Goal: Task Accomplishment & Management: Manage account settings

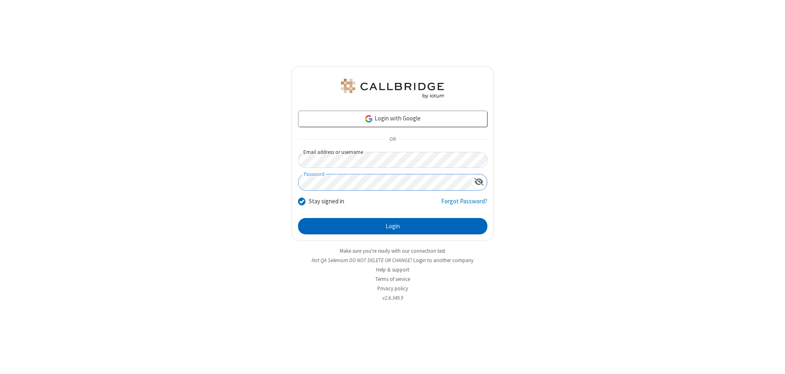
click at [392, 226] on button "Login" at bounding box center [392, 226] width 189 height 16
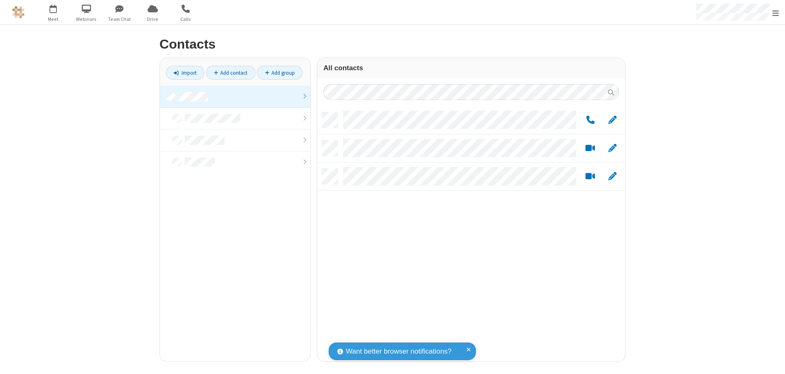
scroll to position [249, 302]
click at [235, 96] on link at bounding box center [235, 97] width 150 height 22
click at [280, 73] on link "Add group" at bounding box center [280, 73] width 46 height 14
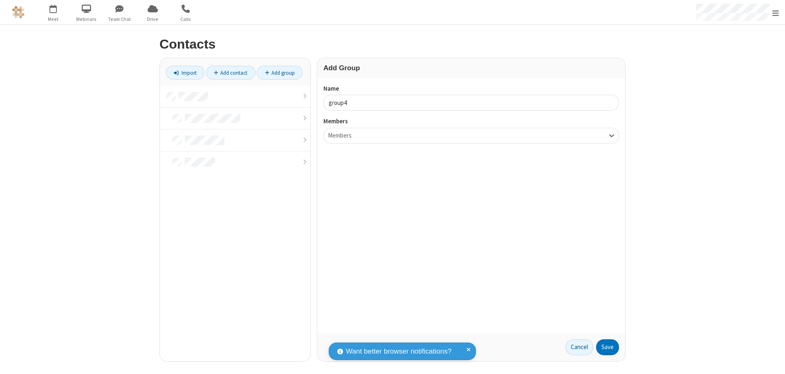
type input "group4"
type input "name20"
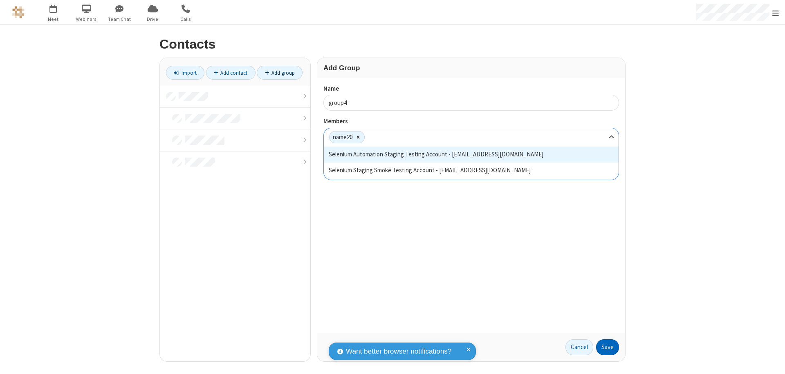
click at [607, 347] on button "Save" at bounding box center [607, 348] width 23 height 16
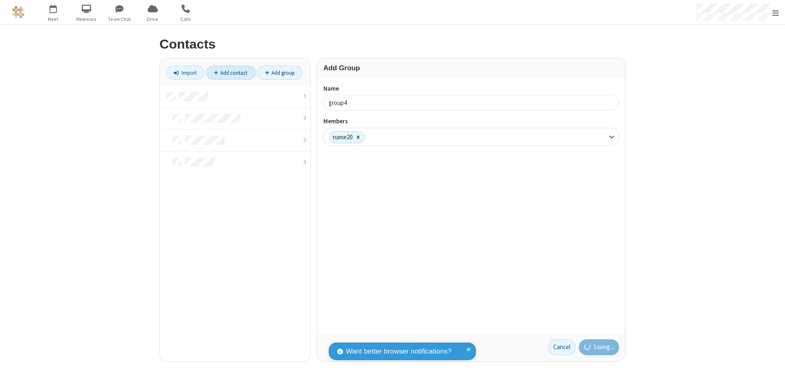
click at [231, 73] on link "Add contact" at bounding box center [230, 73] width 49 height 14
